Goal: Task Accomplishment & Management: Use online tool/utility

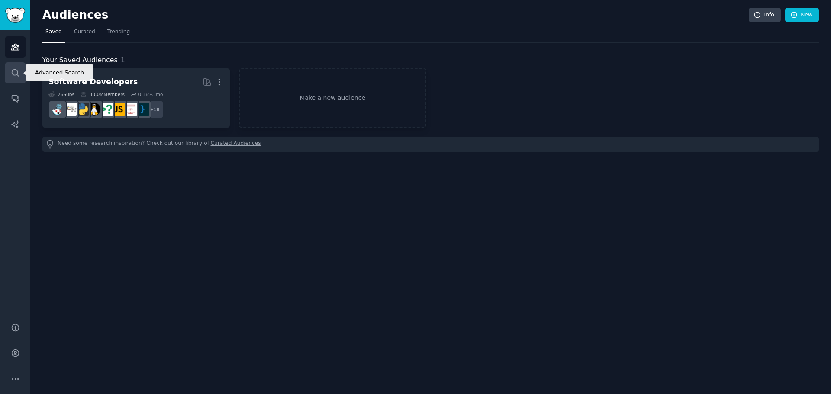
click at [14, 68] on icon "Sidebar" at bounding box center [15, 72] width 9 height 9
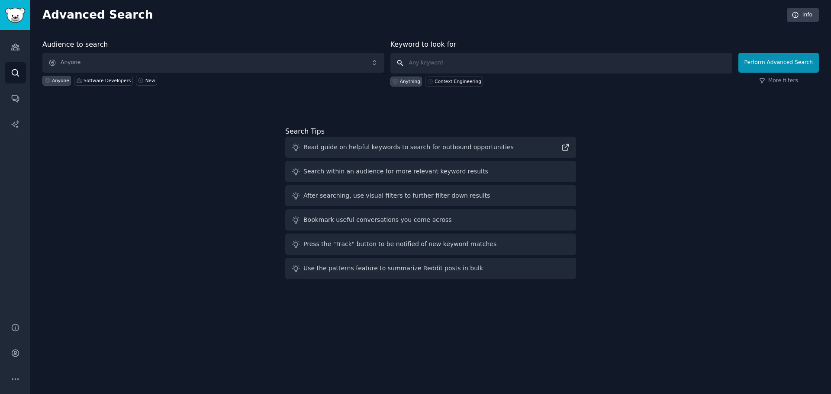
click at [439, 63] on input "text" at bounding box center [561, 63] width 342 height 21
type input "otservlist"
click button "Perform Advanced Search" at bounding box center [778, 63] width 80 height 20
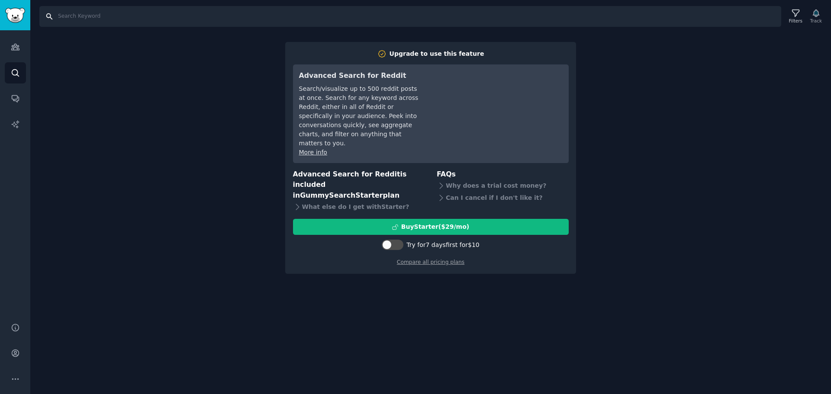
click at [72, 21] on input "Search" at bounding box center [410, 16] width 742 height 21
type input "otservlist"
click at [8, 48] on link "Audiences" at bounding box center [15, 46] width 21 height 21
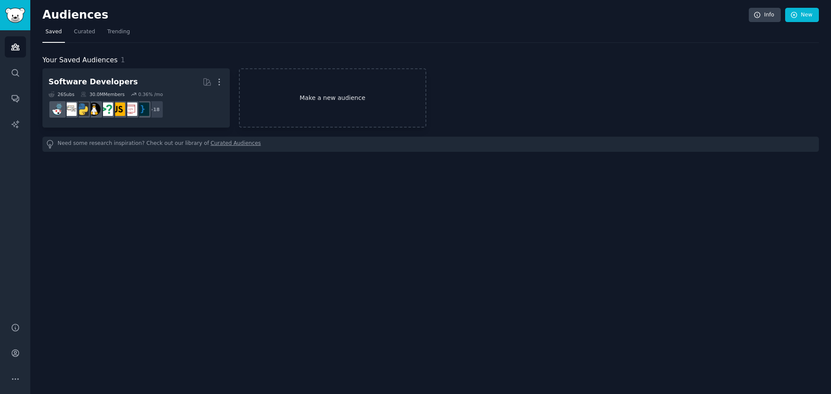
click at [321, 99] on link "Make a new audience" at bounding box center [332, 97] width 187 height 59
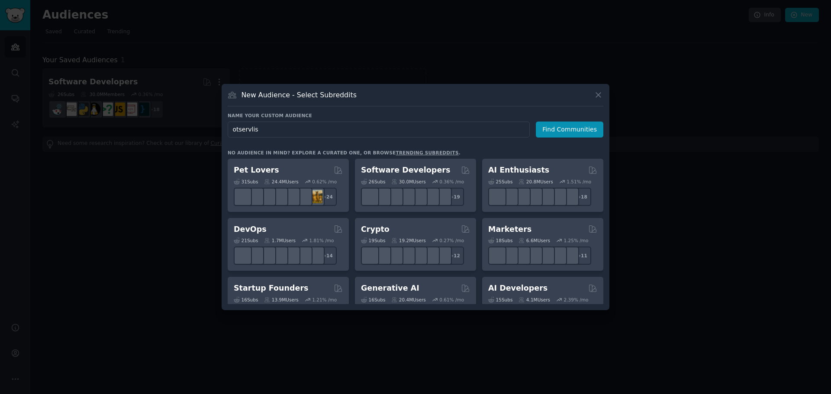
type input "otservlist"
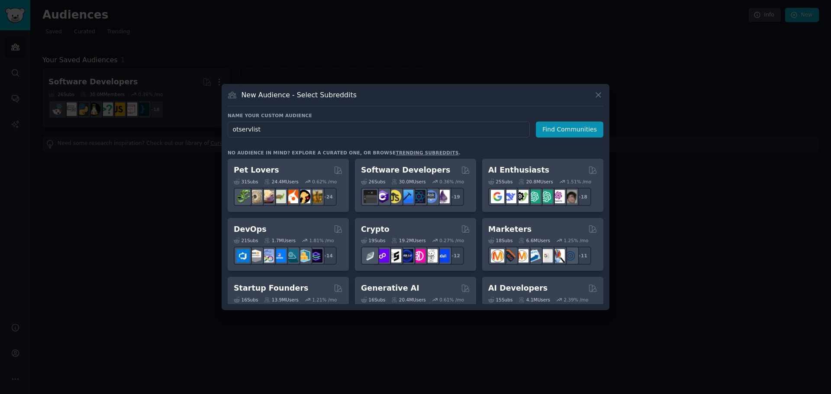
click button "Find Communities" at bounding box center [570, 130] width 68 height 16
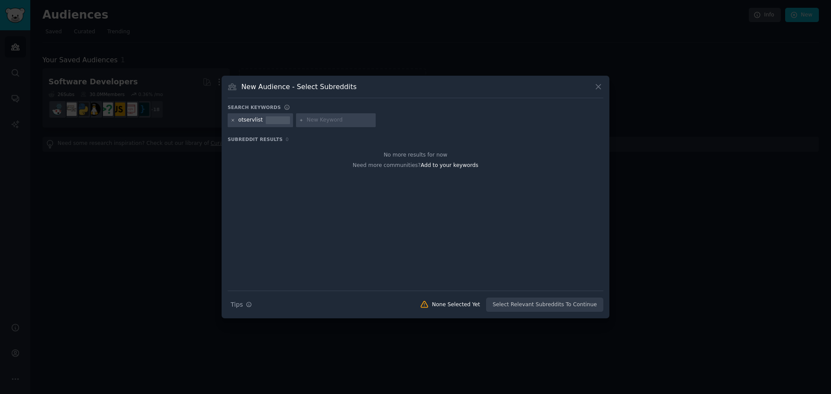
click at [234, 121] on icon at bounding box center [233, 120] width 2 height 2
click at [598, 89] on icon at bounding box center [598, 86] width 9 height 9
